Goal: Task Accomplishment & Management: Use online tool/utility

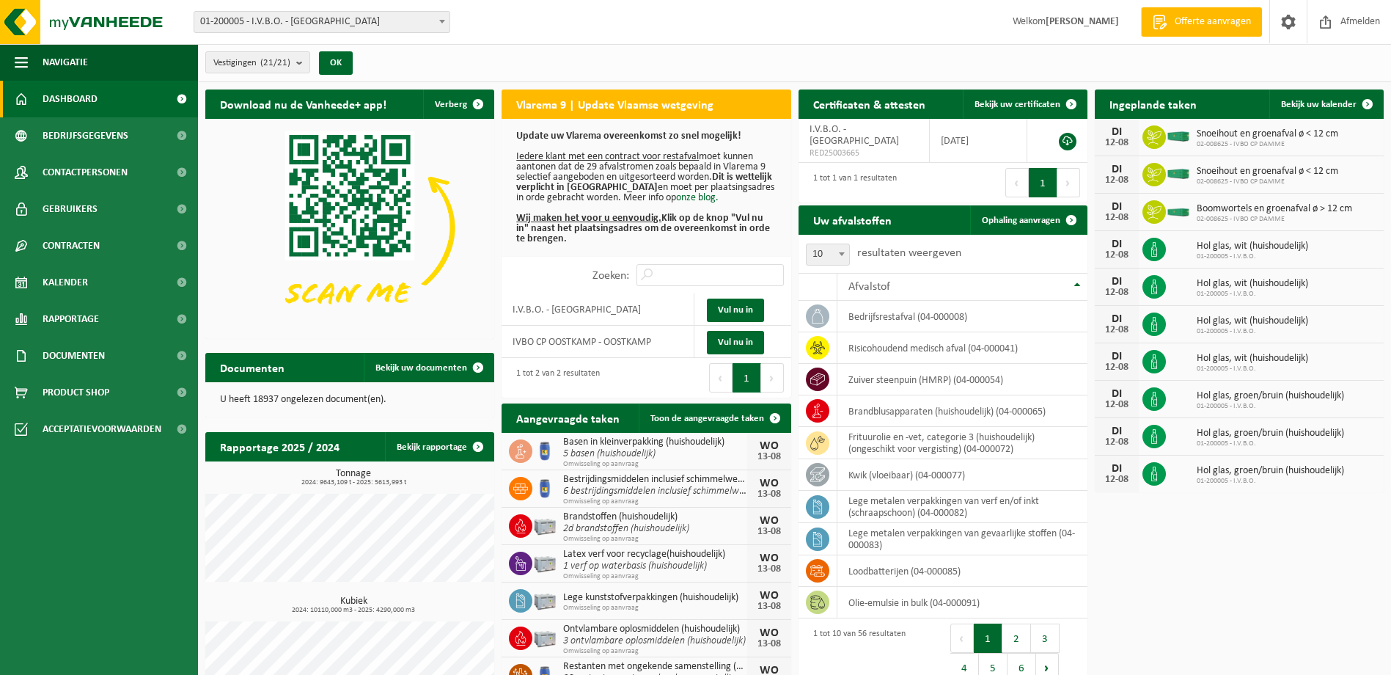
click at [443, 29] on span at bounding box center [442, 21] width 15 height 19
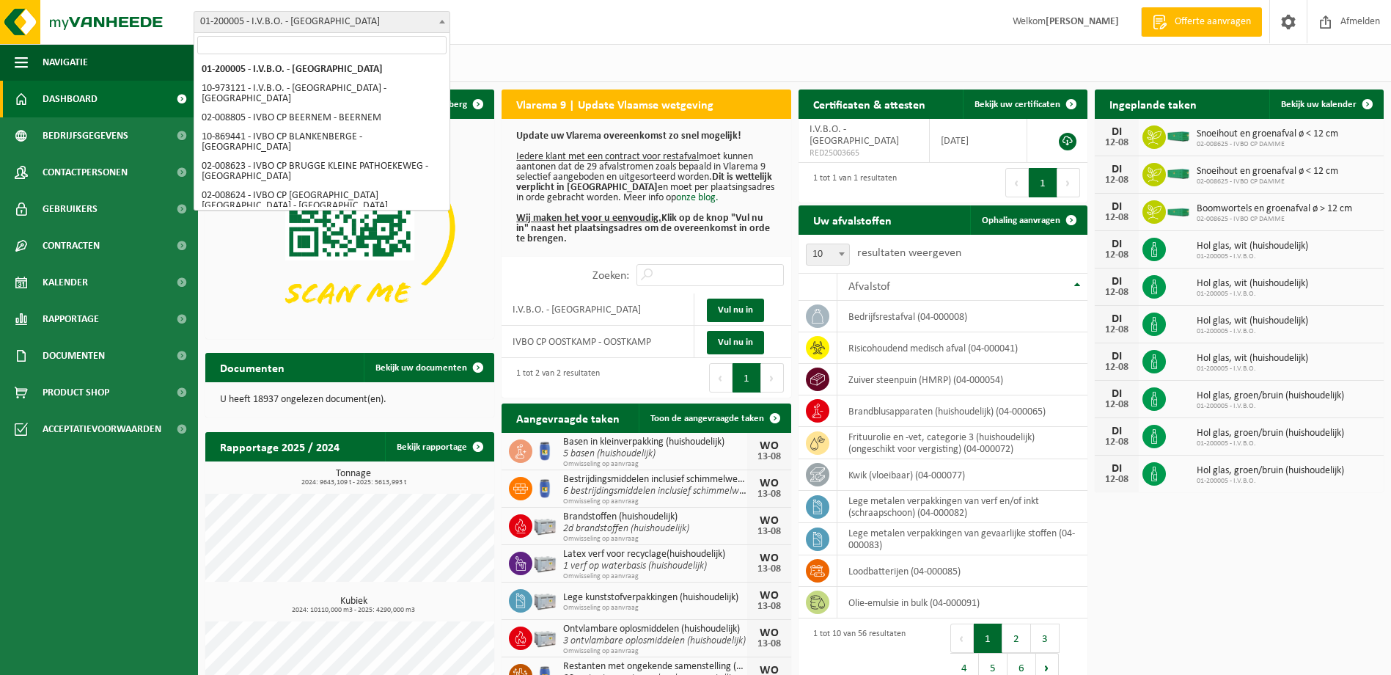
select select "5344"
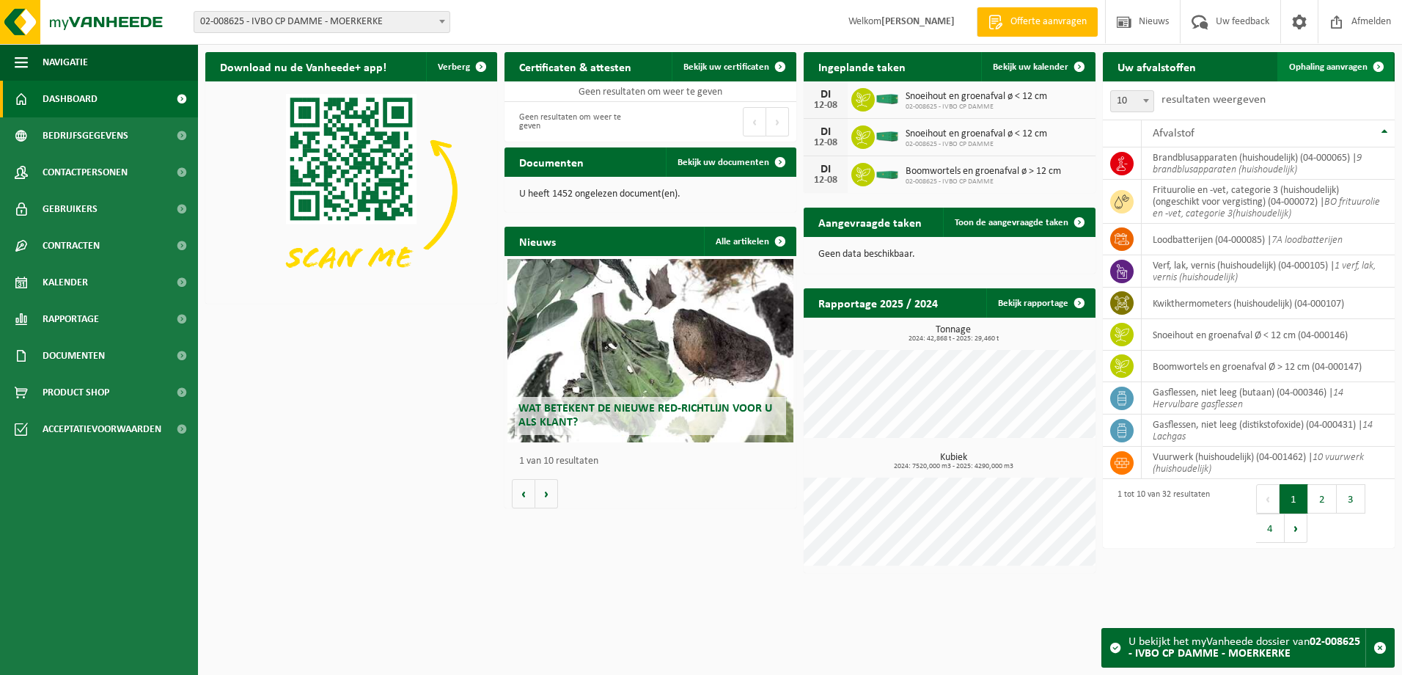
click at [1327, 62] on span "Ophaling aanvragen" at bounding box center [1328, 67] width 78 height 10
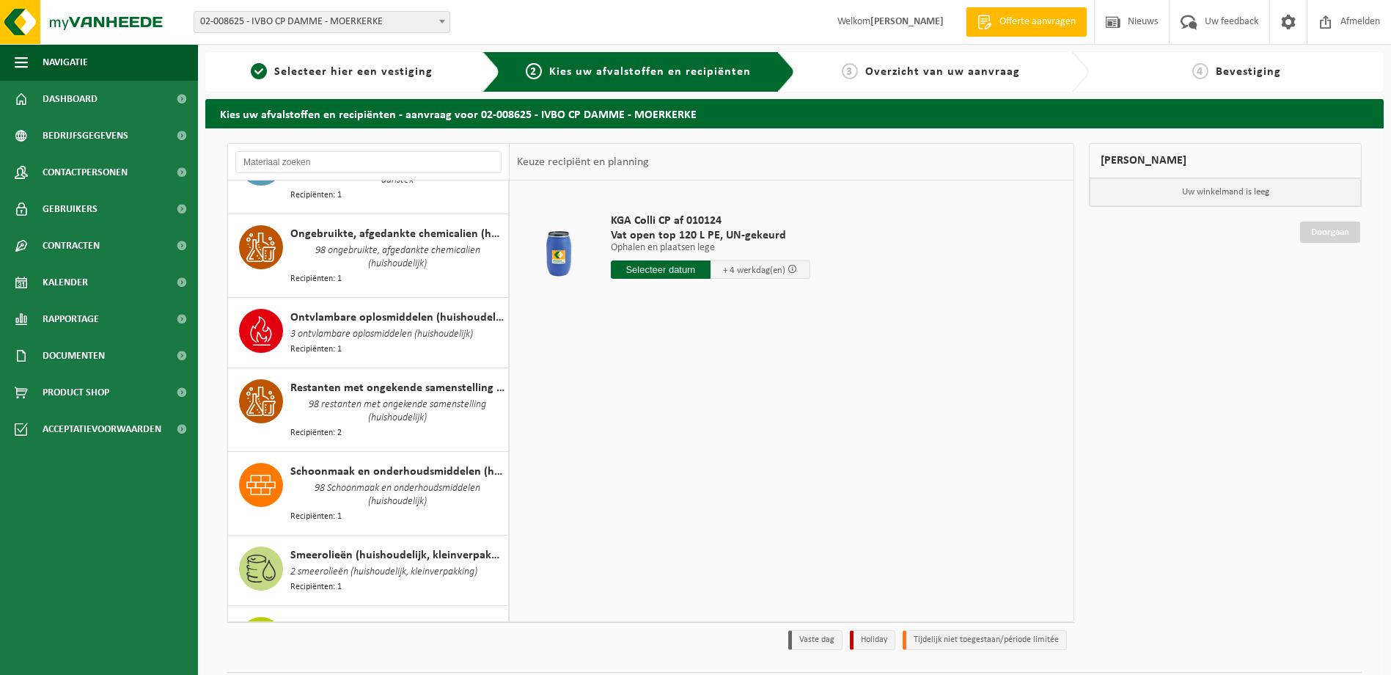
scroll to position [1508, 0]
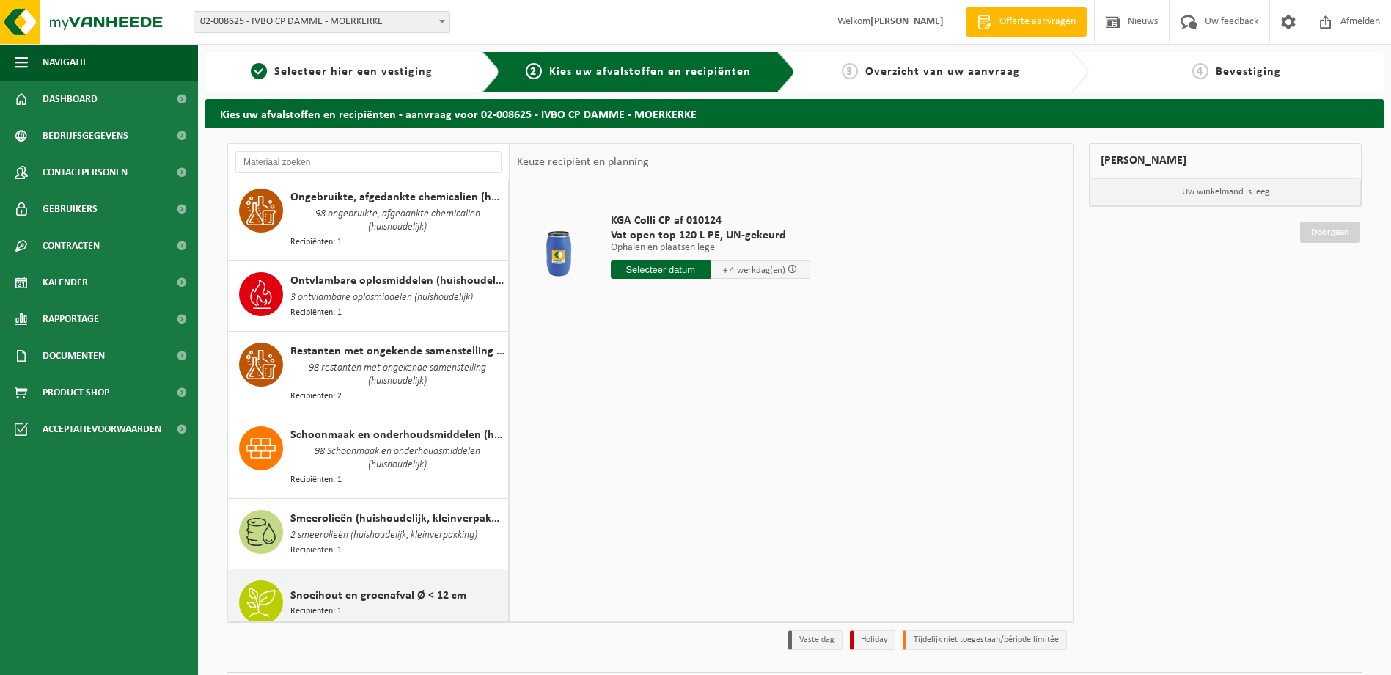
click at [381, 587] on span "Snoeihout en groenafval Ø < 12 cm" at bounding box center [378, 596] width 176 height 18
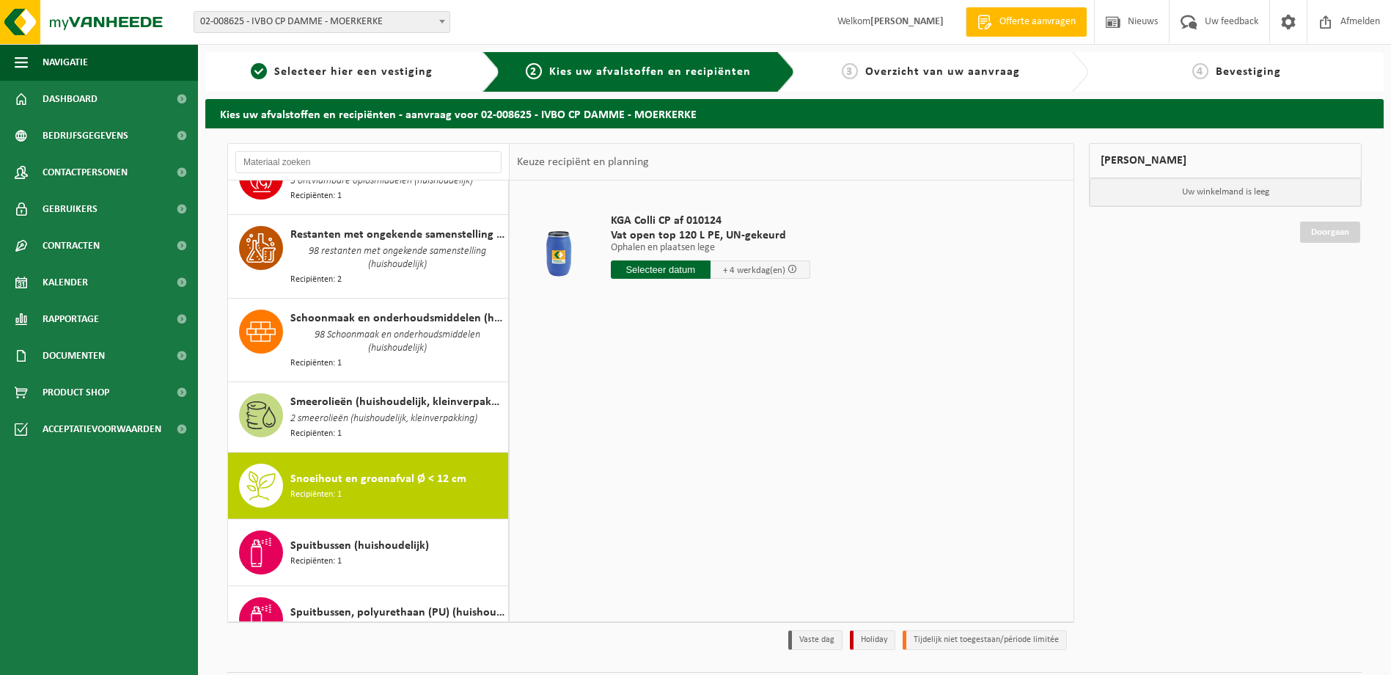
scroll to position [1813, 0]
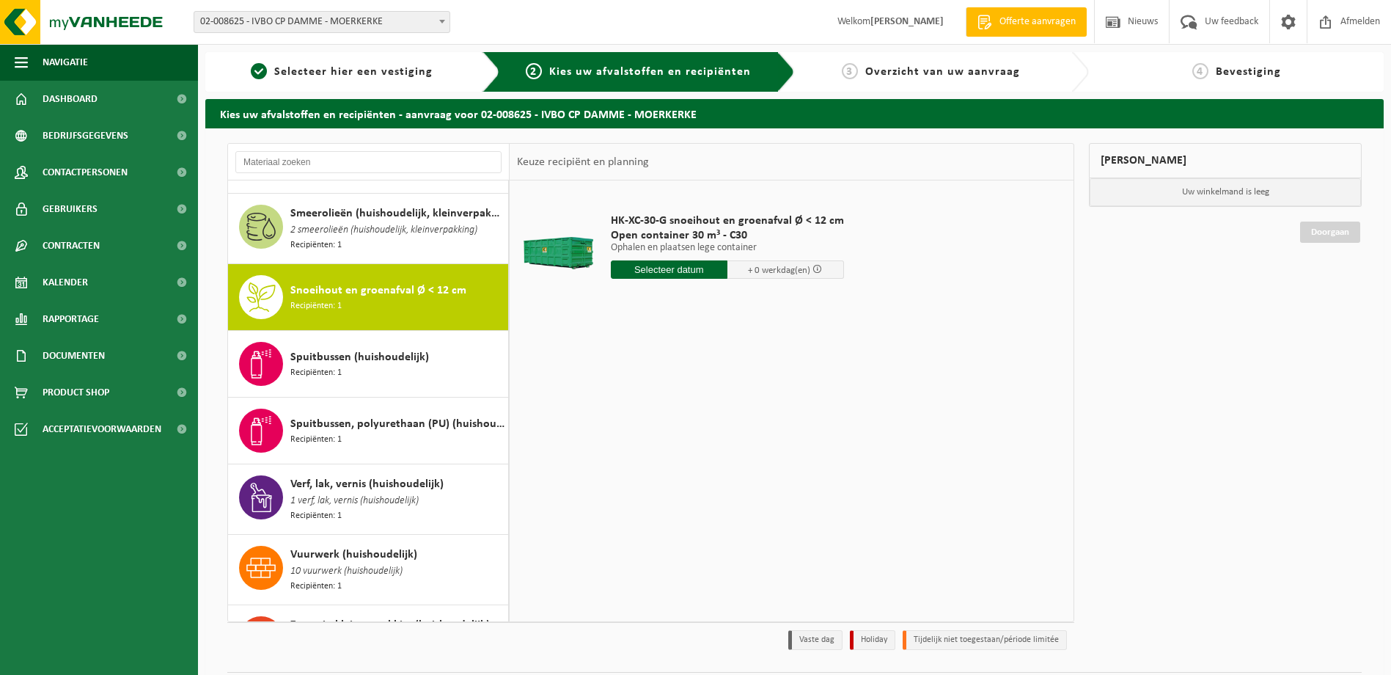
click at [675, 274] on input "text" at bounding box center [669, 269] width 117 height 18
click at [672, 399] on div "13" at bounding box center [676, 399] width 26 height 23
type input "Van 2025-08-13"
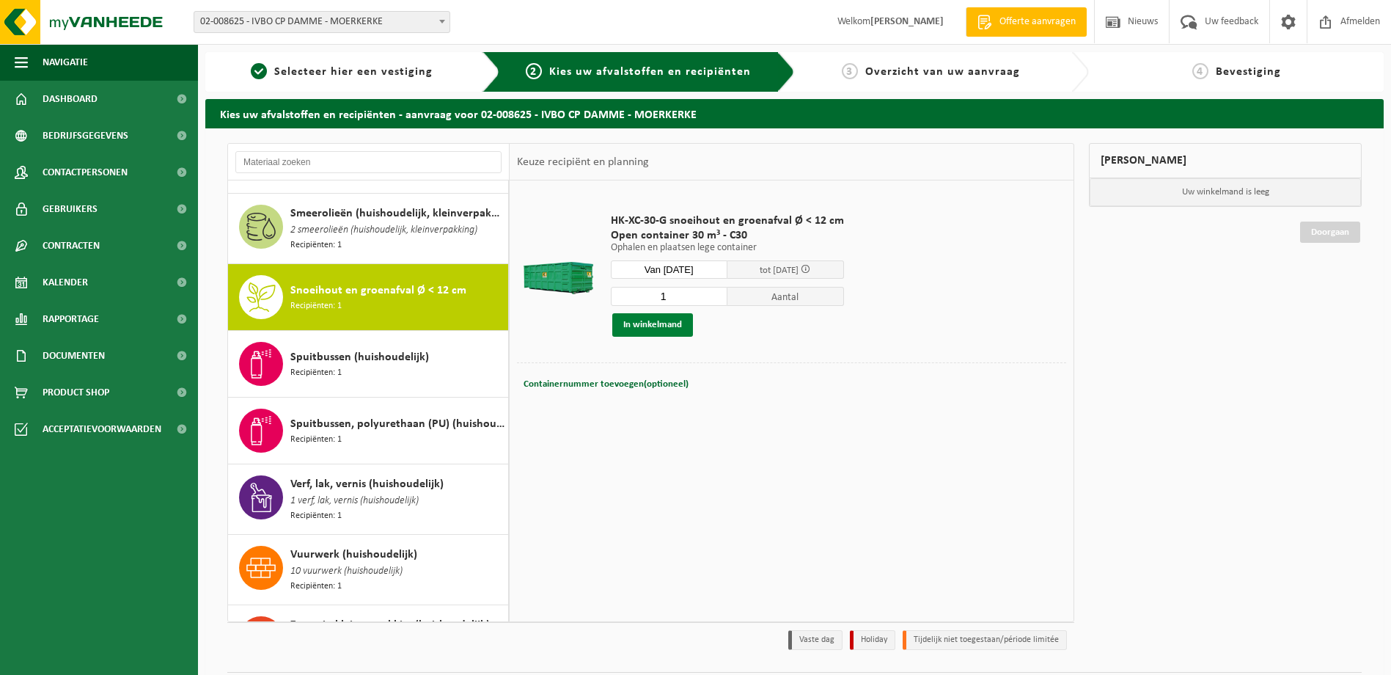
click at [659, 329] on button "In winkelmand" at bounding box center [652, 324] width 81 height 23
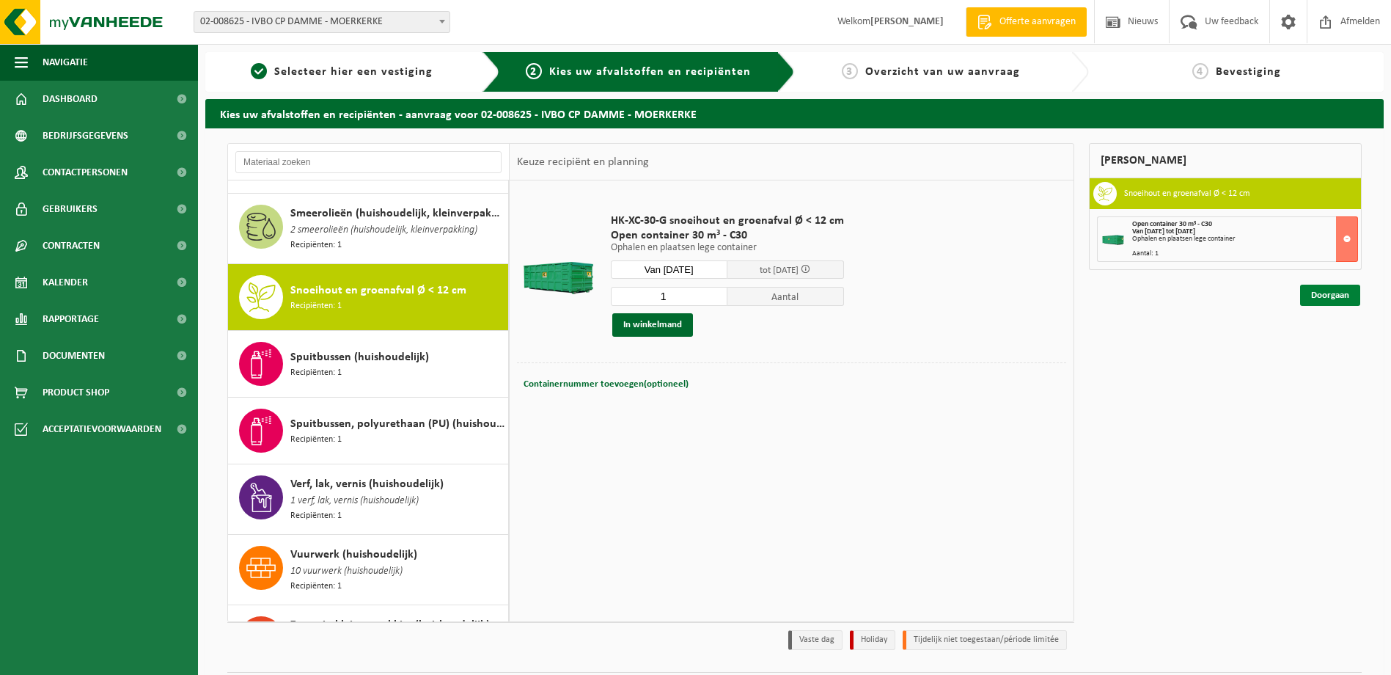
click at [1331, 294] on link "Doorgaan" at bounding box center [1330, 295] width 60 height 21
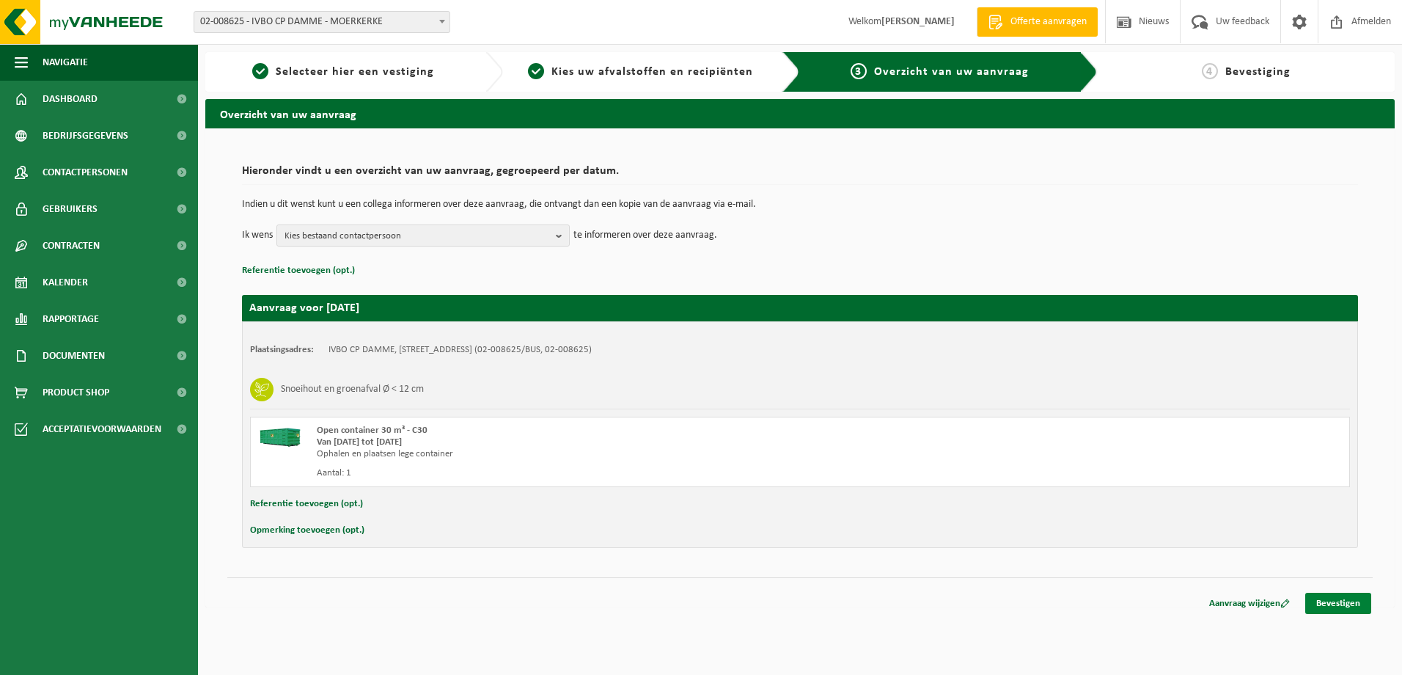
click at [1345, 605] on link "Bevestigen" at bounding box center [1338, 602] width 66 height 21
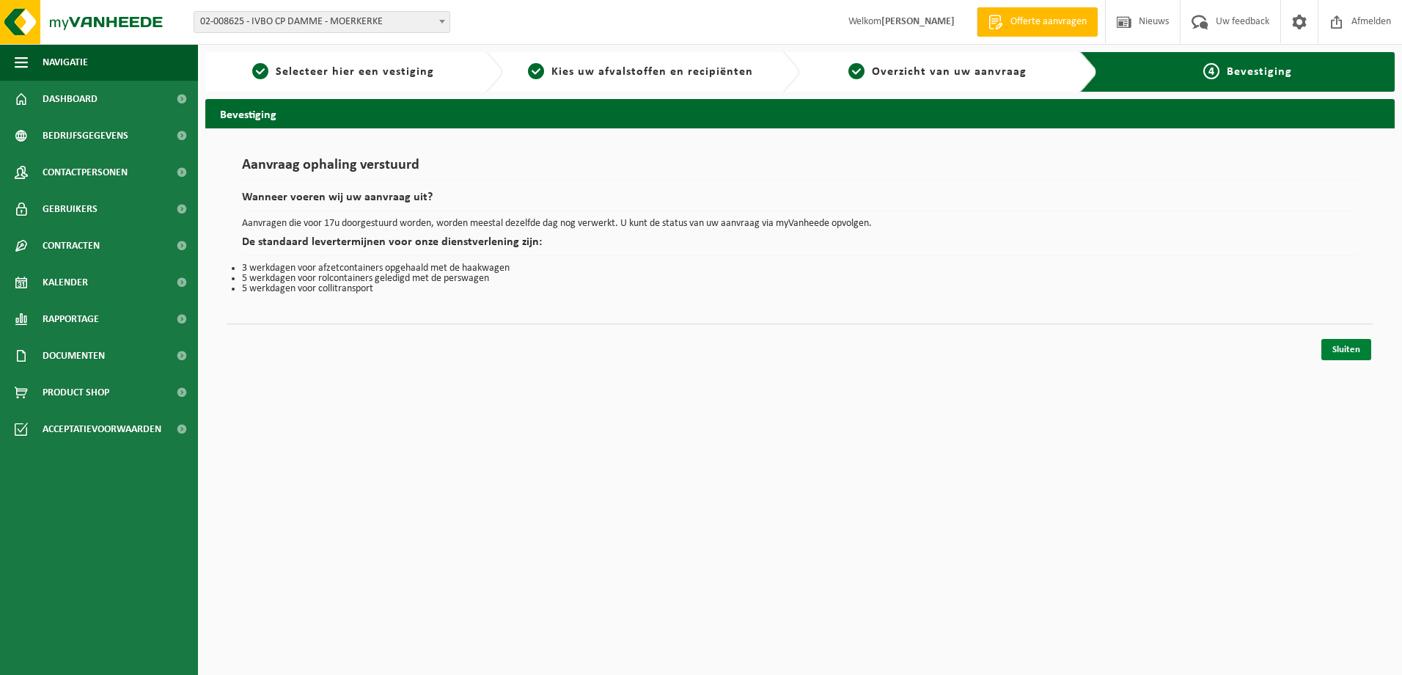
click at [1343, 347] on link "Sluiten" at bounding box center [1346, 349] width 50 height 21
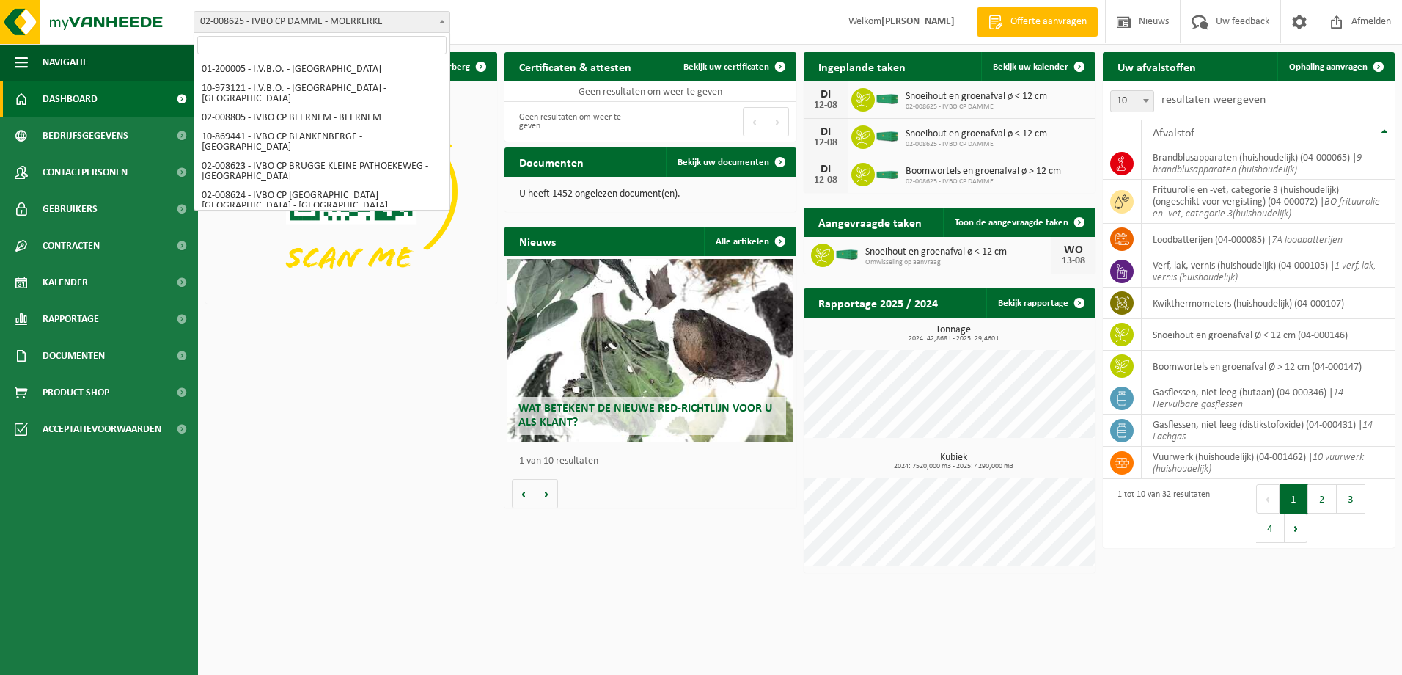
click at [439, 24] on span at bounding box center [442, 21] width 15 height 19
select select "920"
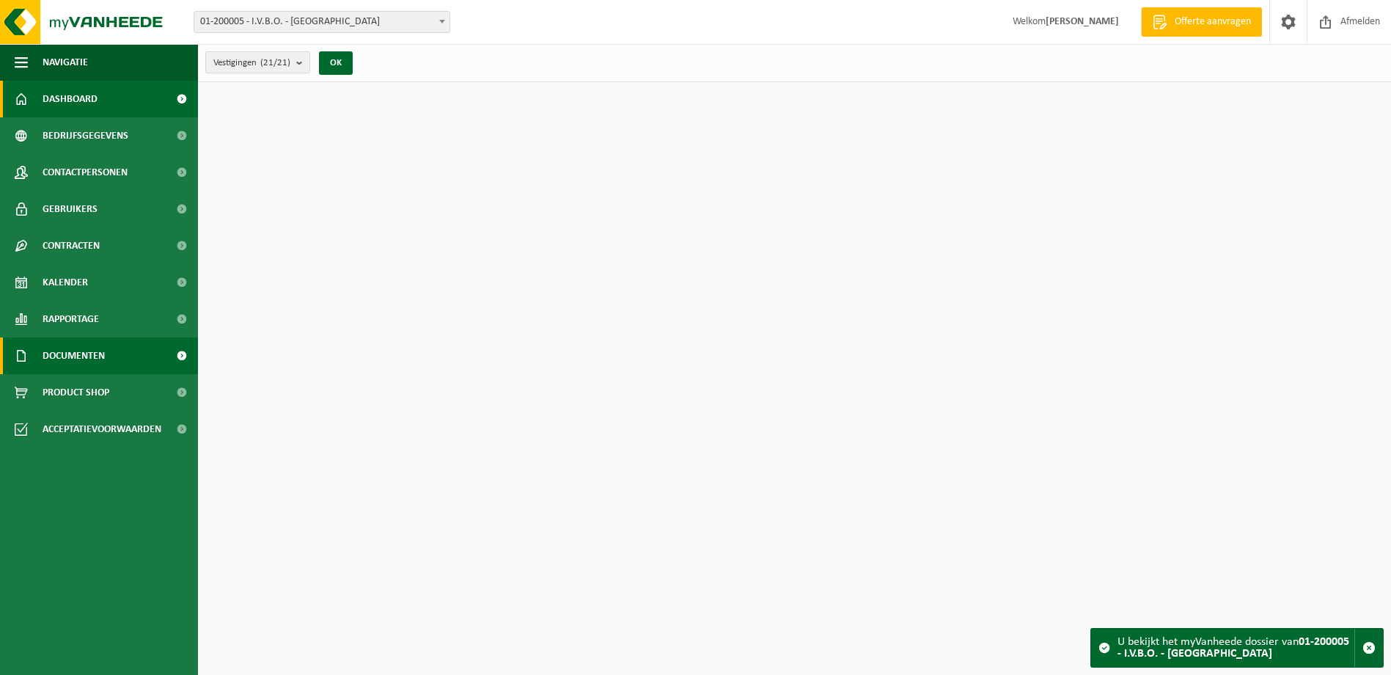
click at [91, 353] on span "Documenten" at bounding box center [74, 355] width 62 height 37
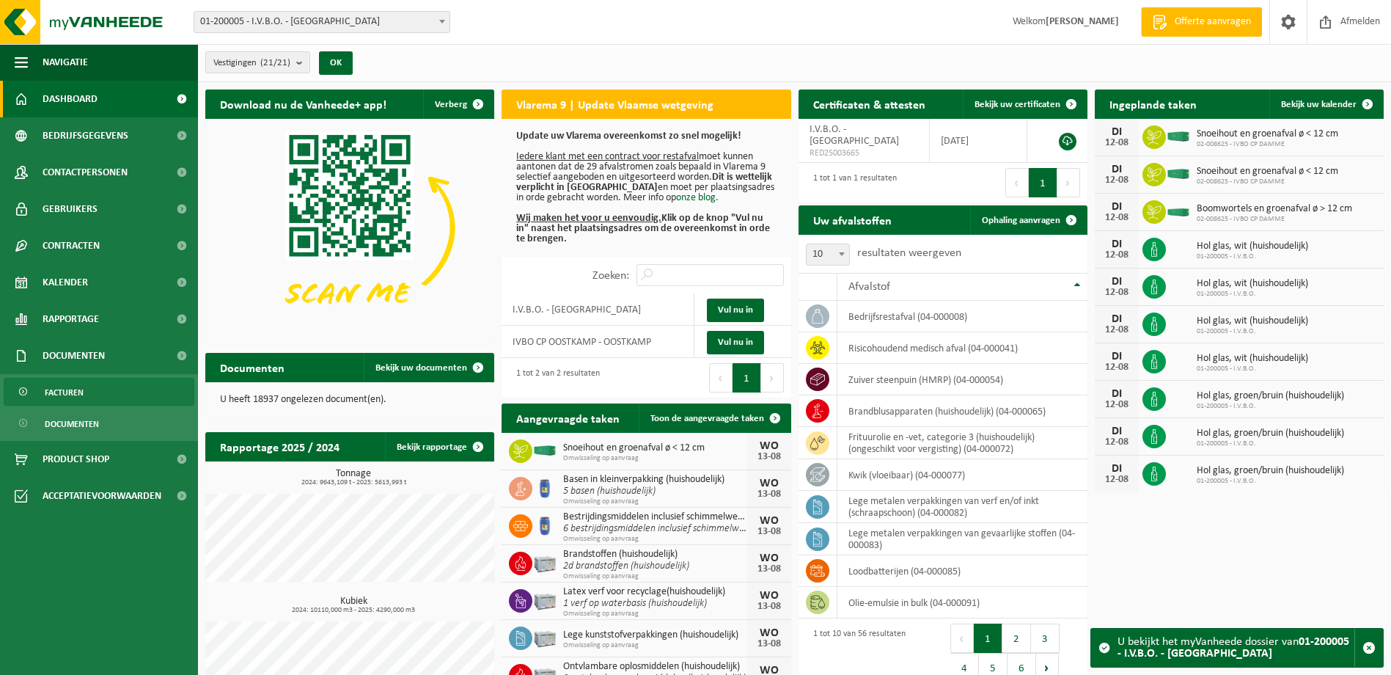
click at [92, 395] on link "Facturen" at bounding box center [99, 392] width 191 height 28
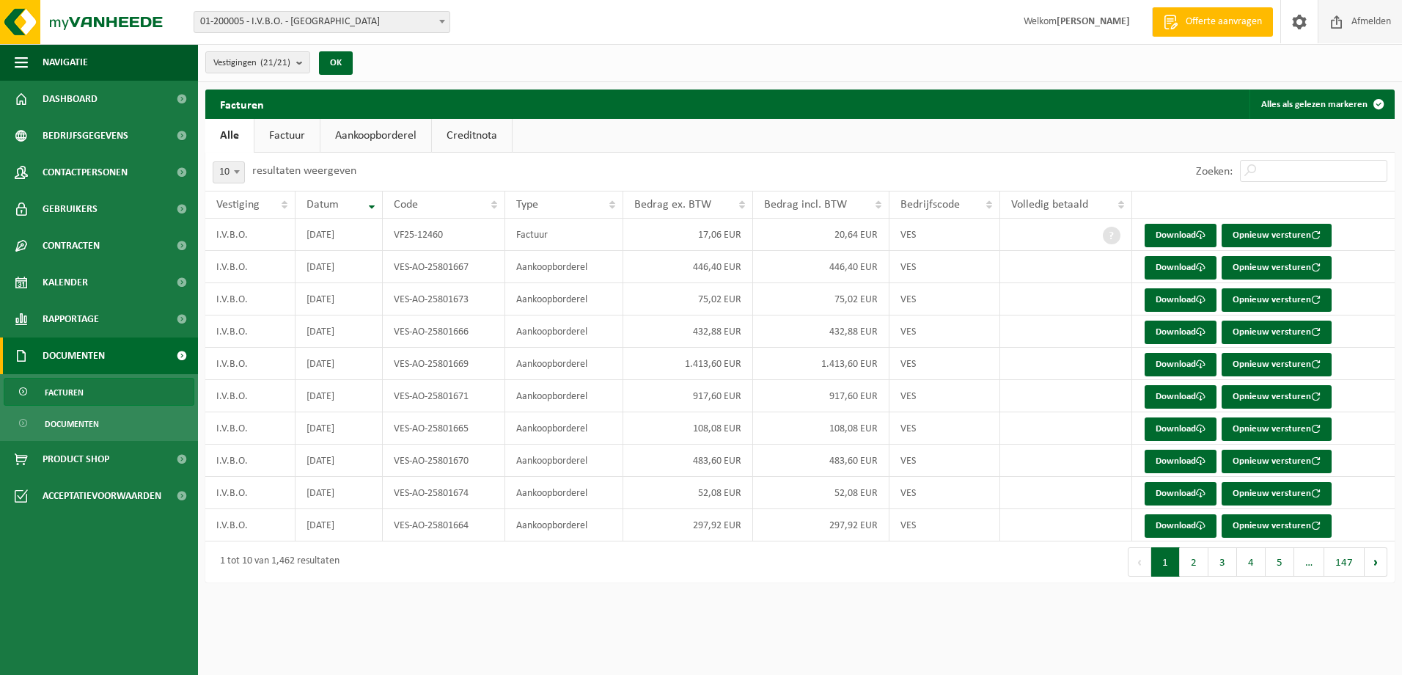
click at [1389, 22] on span "Afmelden" at bounding box center [1371, 21] width 47 height 43
